Goal: Check status: Check status

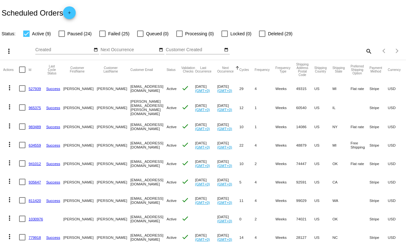
click at [30, 33] on label "Active (9)" at bounding box center [37, 34] width 28 height 8
click at [26, 37] on input "Active (9)" at bounding box center [26, 37] width 0 height 0
checkbox input "false"
click at [61, 32] on div at bounding box center [62, 34] width 6 height 6
click at [61, 37] on input "Paused (24)" at bounding box center [61, 37] width 0 height 0
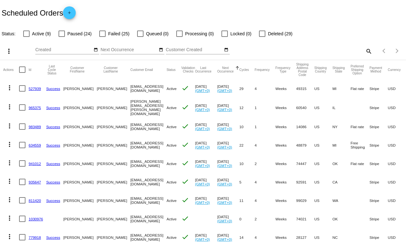
checkbox input "true"
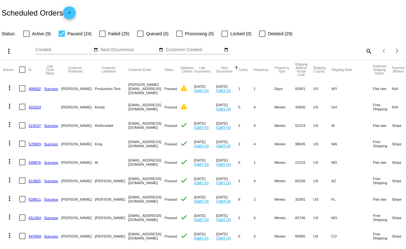
click at [27, 32] on div at bounding box center [26, 34] width 6 height 6
click at [26, 37] on input "Active (9)" at bounding box center [26, 37] width 0 height 0
checkbox input "true"
click at [62, 32] on div at bounding box center [62, 34] width 6 height 6
click at [62, 37] on input "Paused (24)" at bounding box center [61, 37] width 0 height 0
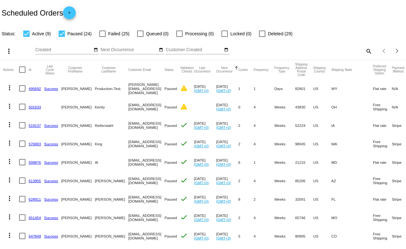
checkbox input "false"
